Goal: Complete application form

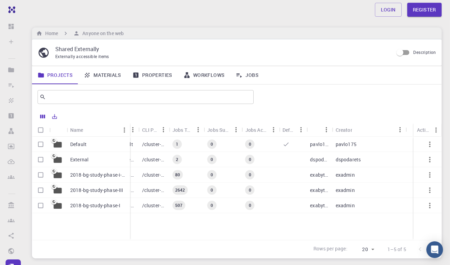
drag, startPoint x: 91, startPoint y: 128, endPoint x: 130, endPoint y: 131, distance: 39.1
click at [130, 131] on div "Name" at bounding box center [130, 130] width 7 height 14
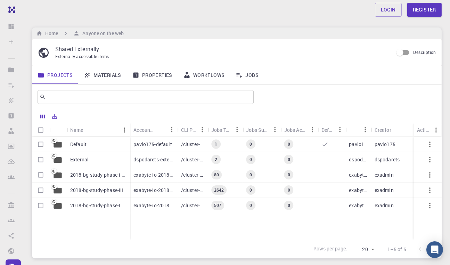
click at [401, 53] on input "Description" at bounding box center [400, 52] width 40 height 13
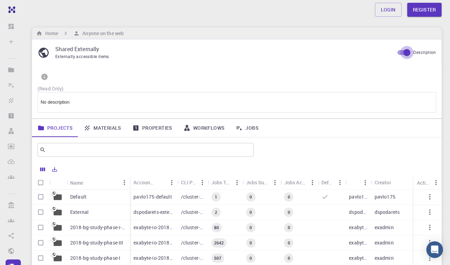
click at [401, 52] on input "Description" at bounding box center [407, 52] width 40 height 13
checkbox input "false"
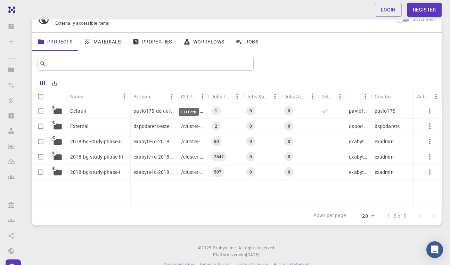
scroll to position [34, 0]
click at [80, 109] on p "Default" at bounding box center [78, 109] width 16 height 7
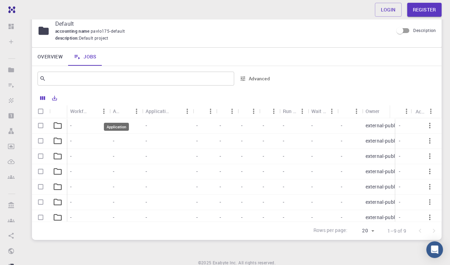
scroll to position [34, 0]
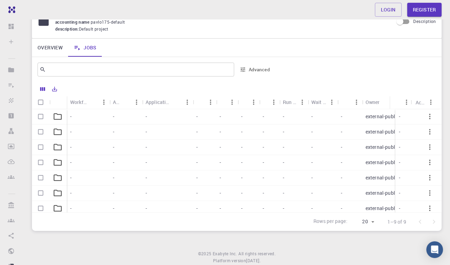
drag, startPoint x: 66, startPoint y: 95, endPoint x: 96, endPoint y: 95, distance: 29.5
click at [96, 95] on div "Workflow Name Application Application Version Cluster Queue Nodes Cores Run Tim…" at bounding box center [237, 156] width 410 height 149
drag, startPoint x: 64, startPoint y: 99, endPoint x: 96, endPoint y: 97, distance: 32.0
click at [96, 97] on div "Workflow Name Application Application Version Cluster Queue Nodes Cores Run Tim…" at bounding box center [237, 103] width 410 height 14
drag, startPoint x: 64, startPoint y: 103, endPoint x: 98, endPoint y: 100, distance: 34.5
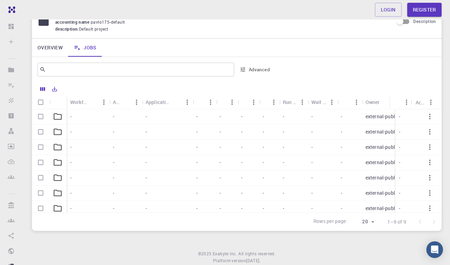
click at [98, 100] on div "Workflow Name Application Application Version Cluster Queue Nodes Cores Run Tim…" at bounding box center [237, 103] width 410 height 14
click at [41, 115] on input "Select row" at bounding box center [40, 116] width 13 height 13
checkbox input "true"
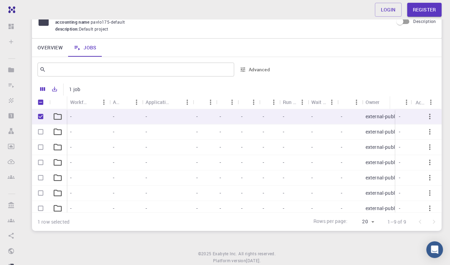
click at [58, 115] on icon at bounding box center [58, 117] width 10 height 10
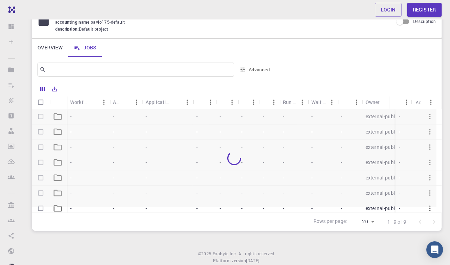
checkbox input "false"
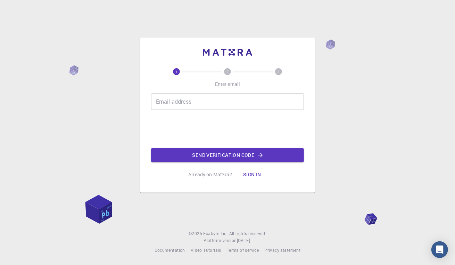
click at [189, 153] on button "Send verification code" at bounding box center [227, 155] width 153 height 14
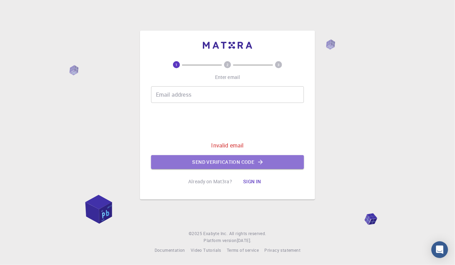
click at [187, 156] on button "Send verification code" at bounding box center [227, 162] width 153 height 14
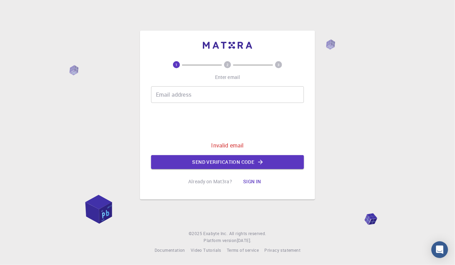
click at [187, 156] on button "Send verification code" at bounding box center [227, 162] width 153 height 14
